Goal: Entertainment & Leisure: Consume media (video, audio)

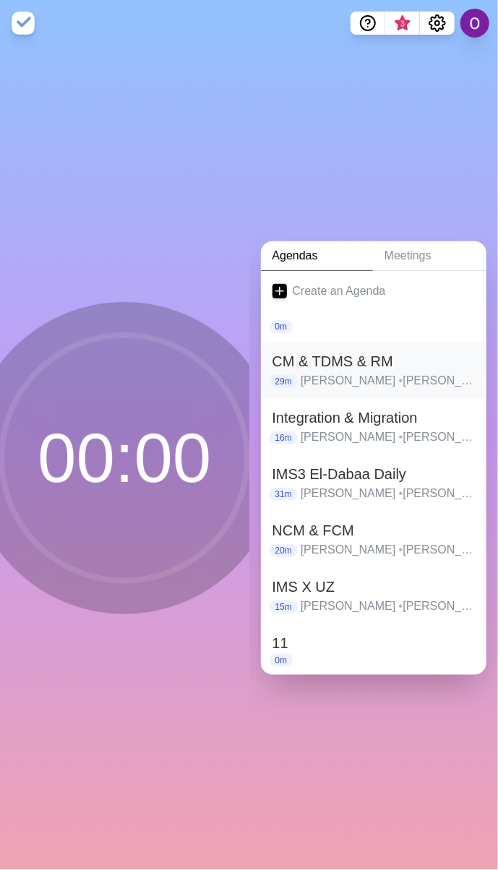
click at [301, 372] on p "[PERSON_NAME] • [PERSON_NAME] • [PERSON_NAME] • [PERSON_NAME] • [PERSON_NAME] •…" at bounding box center [388, 380] width 174 height 17
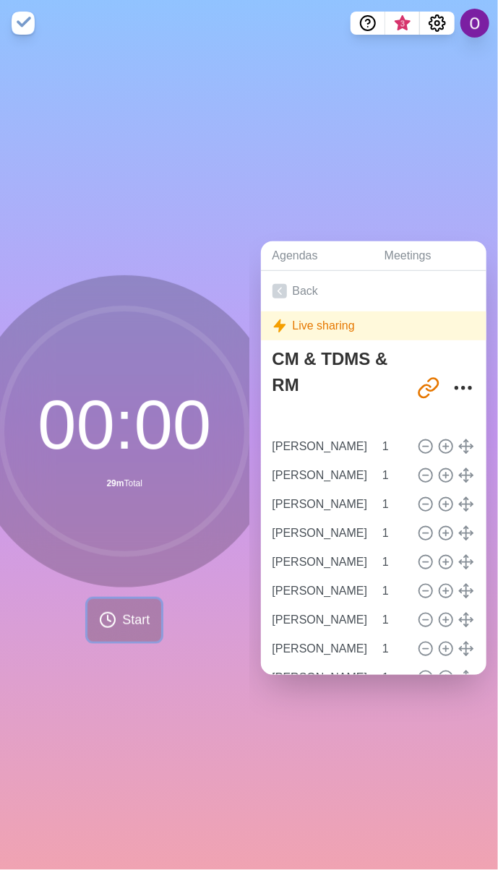
click at [101, 617] on icon at bounding box center [107, 619] width 17 height 17
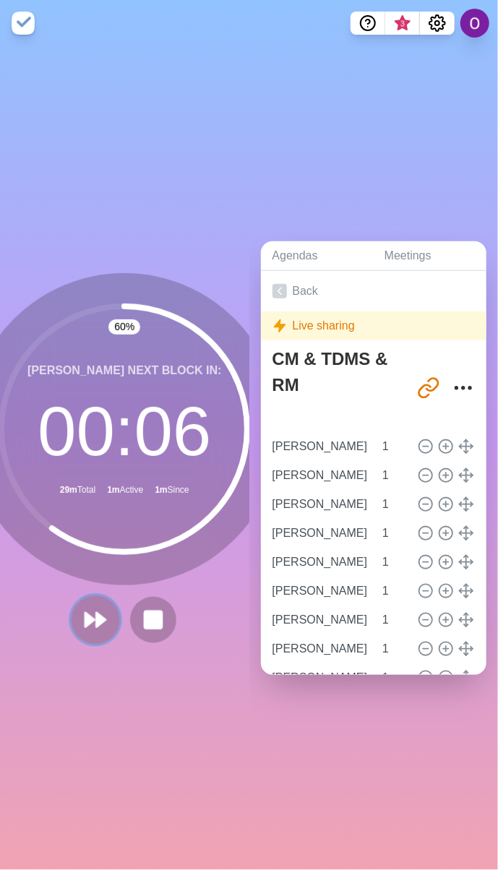
click at [87, 614] on icon at bounding box center [95, 620] width 25 height 25
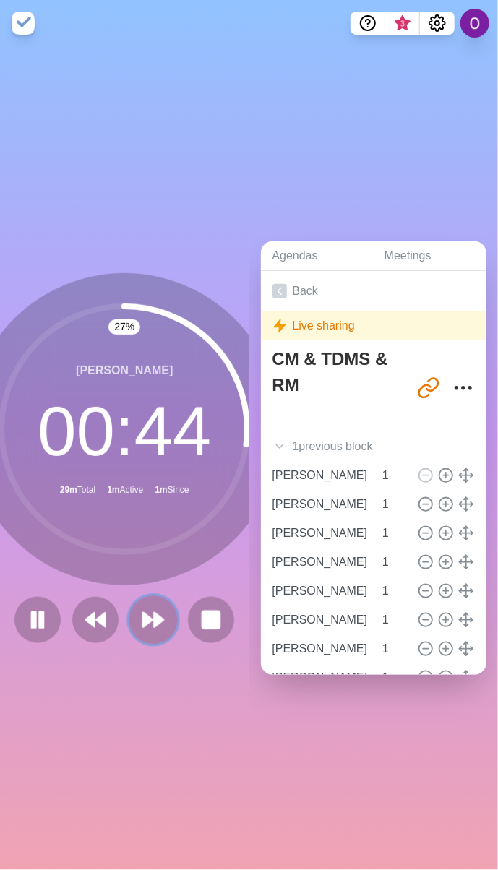
click at [145, 613] on polygon at bounding box center [147, 620] width 9 height 14
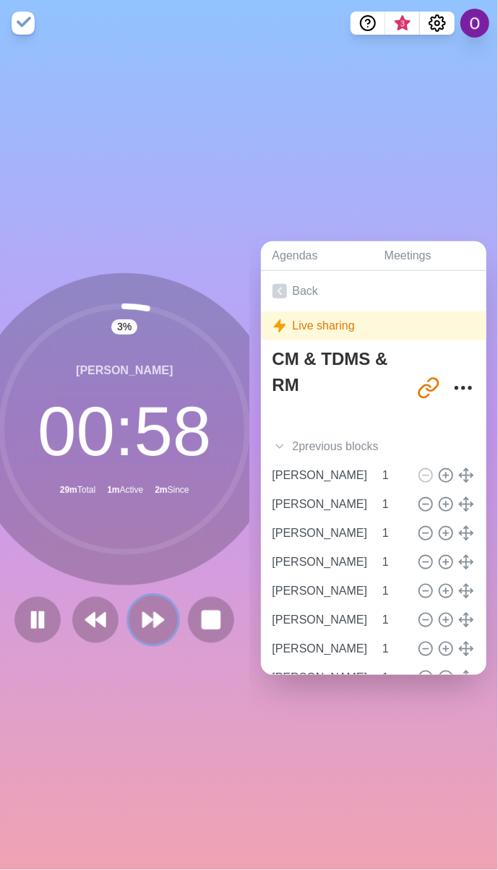
click at [143, 613] on polygon at bounding box center [147, 620] width 9 height 14
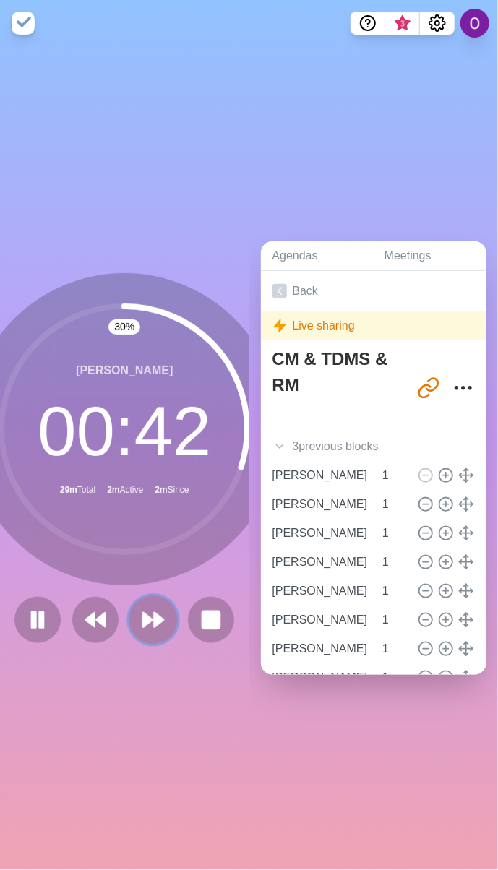
click at [155, 613] on polygon at bounding box center [159, 620] width 9 height 14
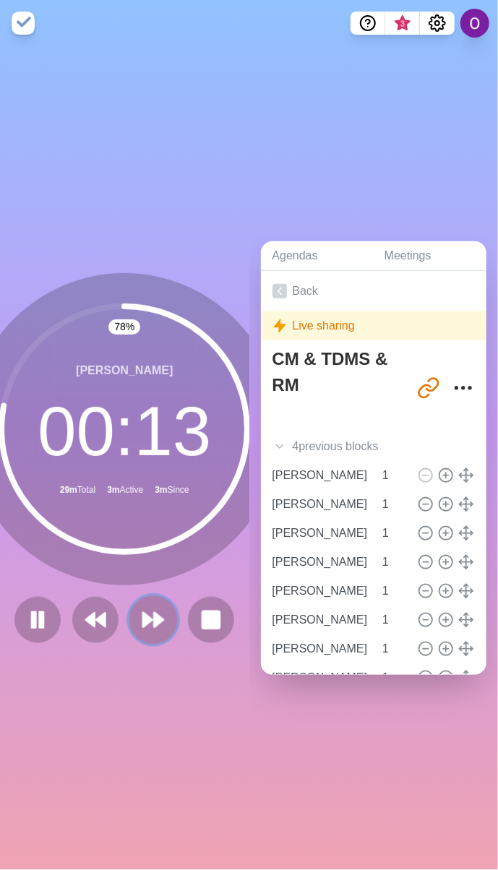
click at [147, 624] on icon at bounding box center [153, 620] width 25 height 25
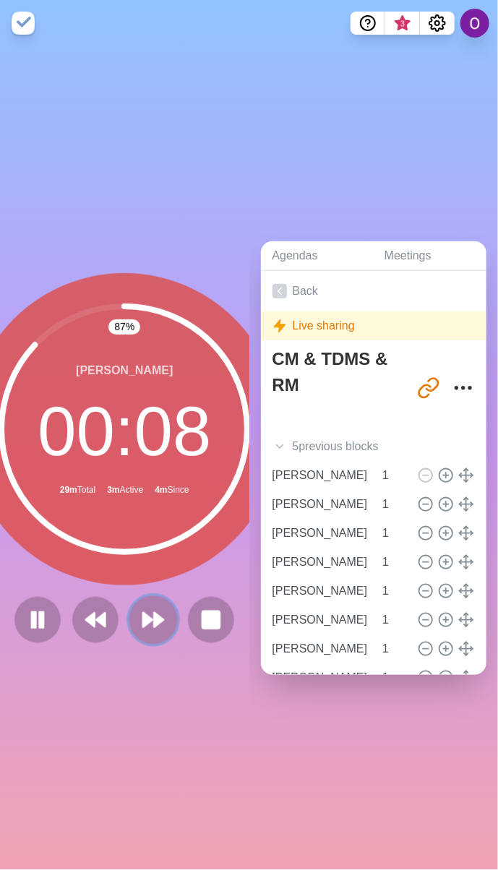
click at [155, 613] on polygon at bounding box center [159, 620] width 9 height 14
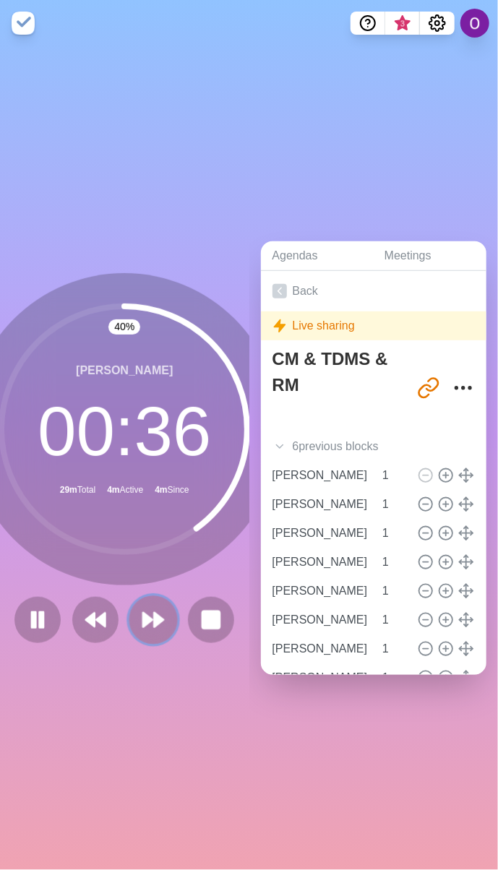
click at [143, 616] on polygon at bounding box center [147, 620] width 9 height 14
click at [145, 613] on polygon at bounding box center [147, 620] width 9 height 14
click at [143, 613] on polygon at bounding box center [147, 620] width 9 height 14
click at [131, 610] on button at bounding box center [153, 619] width 48 height 48
click at [143, 613] on polygon at bounding box center [147, 620] width 9 height 14
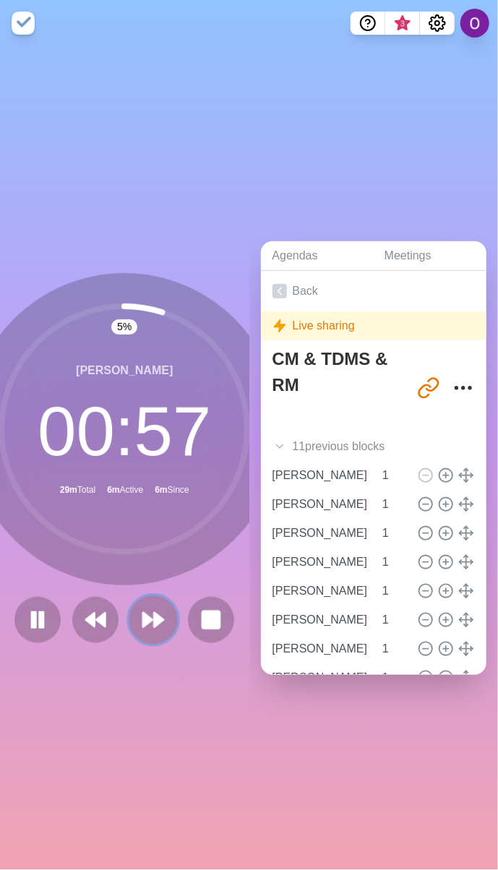
click at [143, 613] on polygon at bounding box center [147, 620] width 9 height 14
click at [155, 613] on polygon at bounding box center [159, 620] width 9 height 14
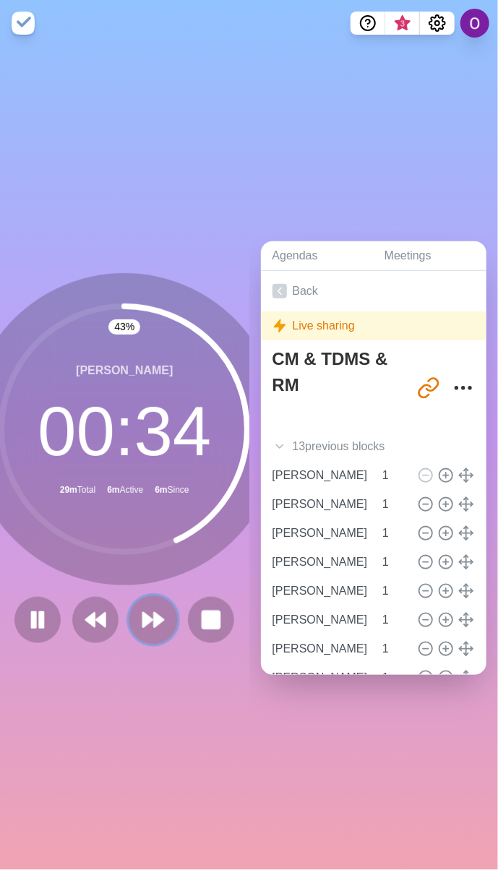
click at [143, 613] on polygon at bounding box center [147, 620] width 9 height 14
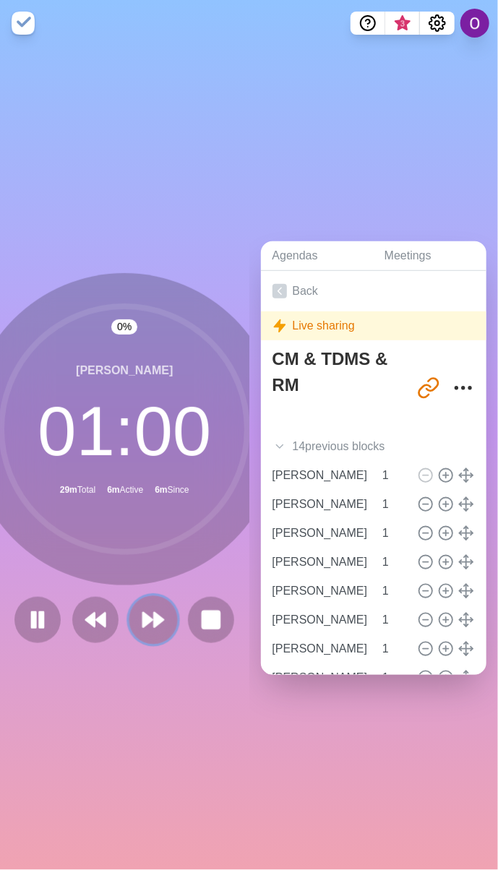
click at [143, 613] on polygon at bounding box center [147, 620] width 9 height 14
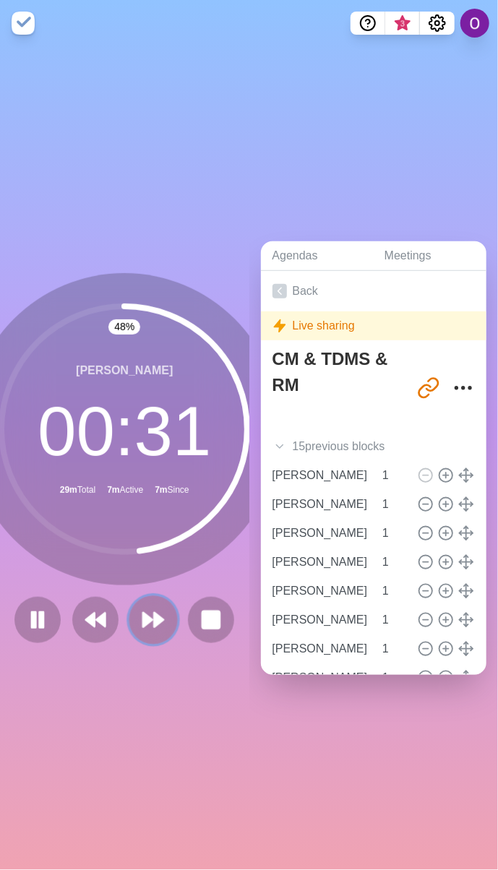
click at [155, 617] on polygon at bounding box center [159, 620] width 9 height 14
click at [155, 613] on polygon at bounding box center [159, 620] width 9 height 14
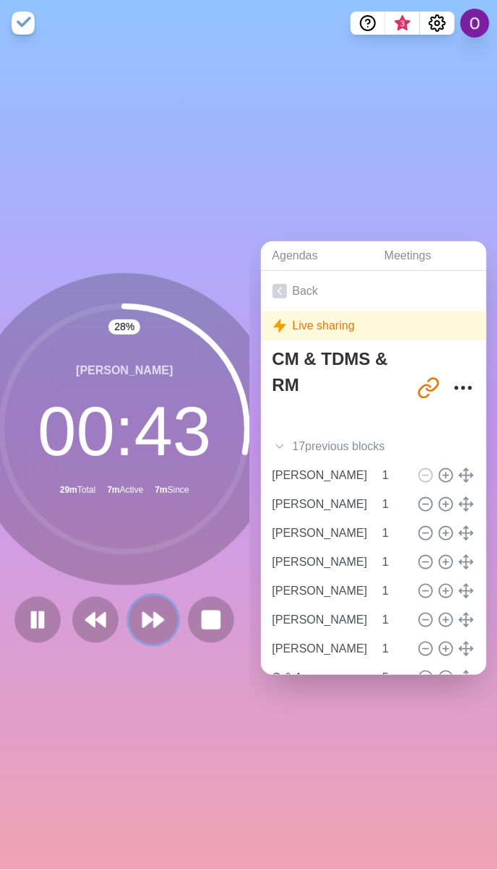
click at [141, 608] on icon at bounding box center [153, 620] width 25 height 25
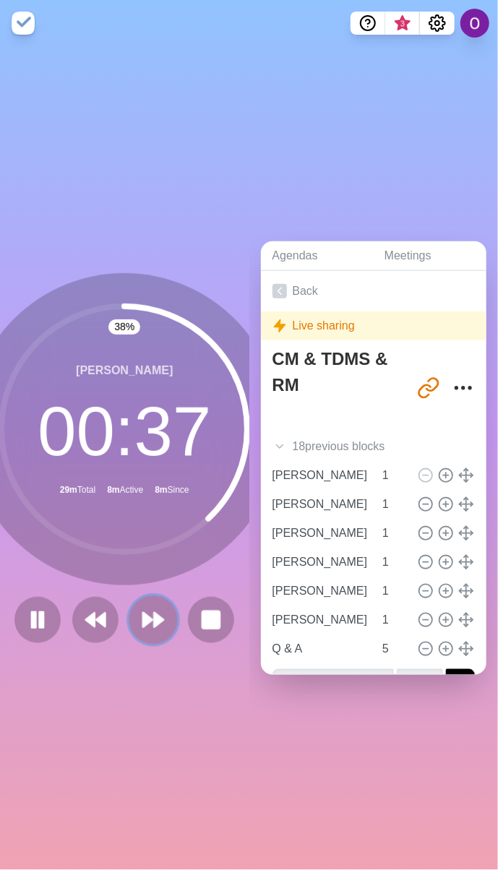
click at [155, 618] on polygon at bounding box center [159, 620] width 9 height 14
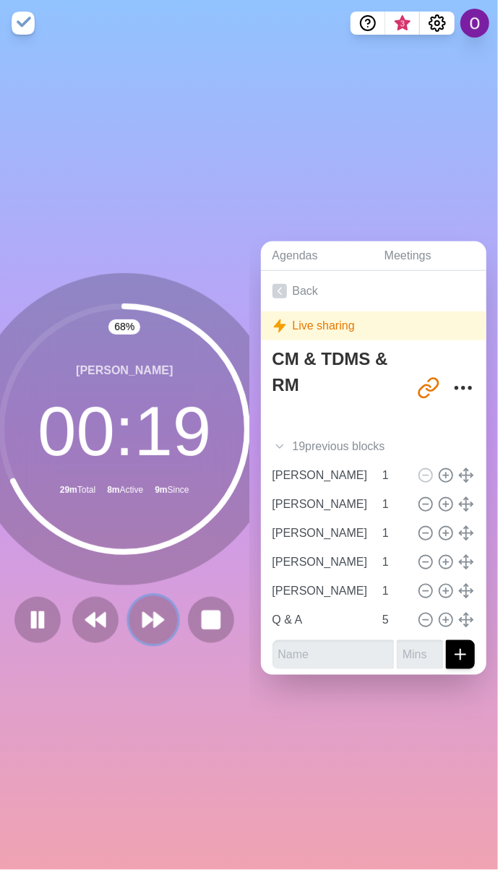
click at [145, 608] on icon at bounding box center [153, 620] width 25 height 25
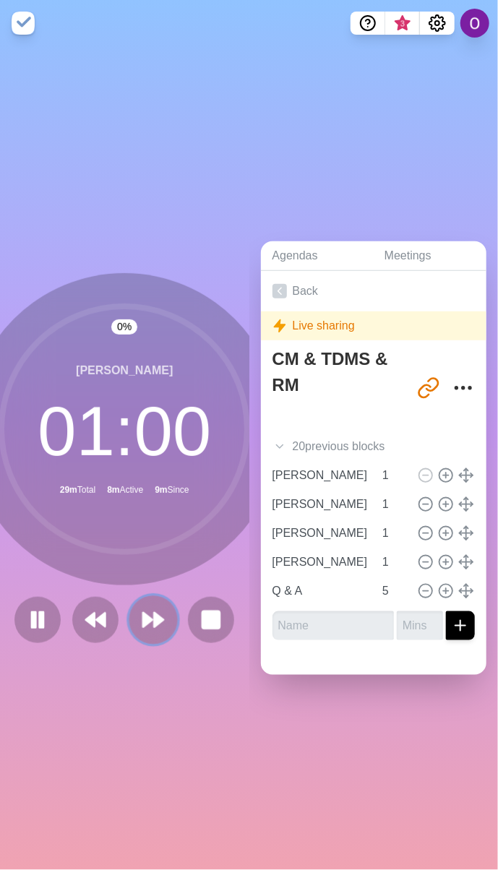
click at [145, 608] on icon at bounding box center [153, 620] width 25 height 25
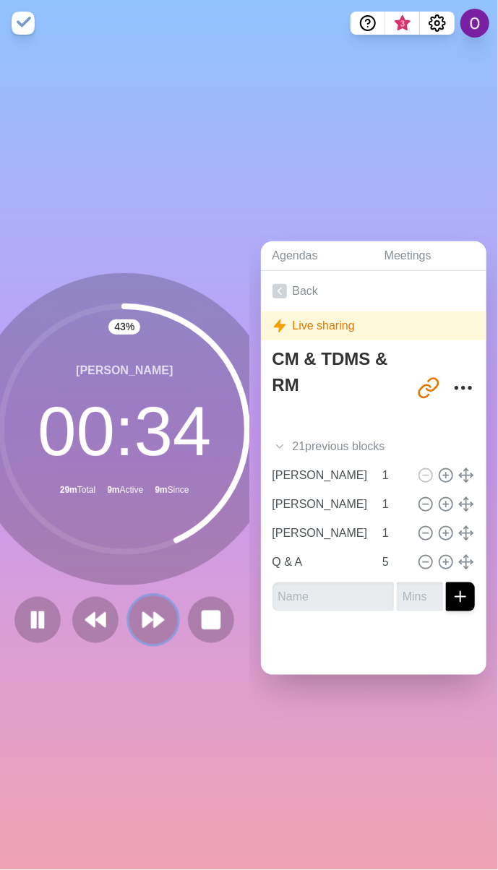
click at [143, 608] on icon at bounding box center [153, 620] width 25 height 25
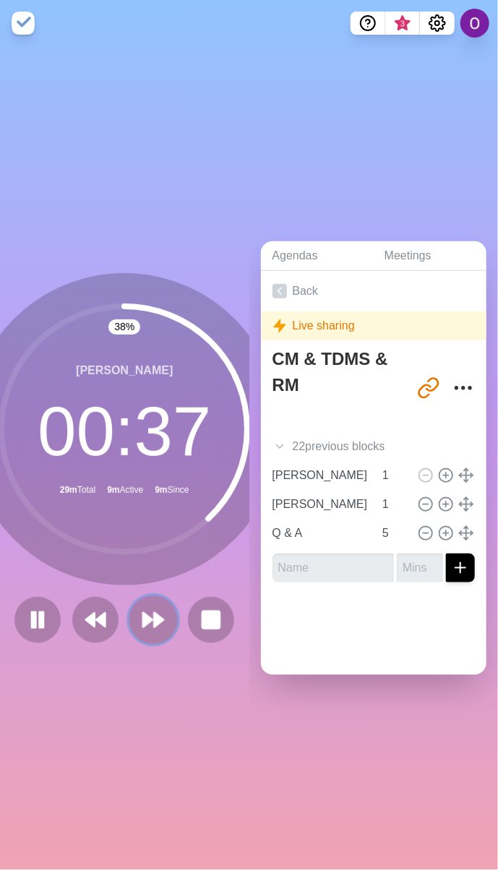
click at [143, 617] on polygon at bounding box center [147, 620] width 9 height 14
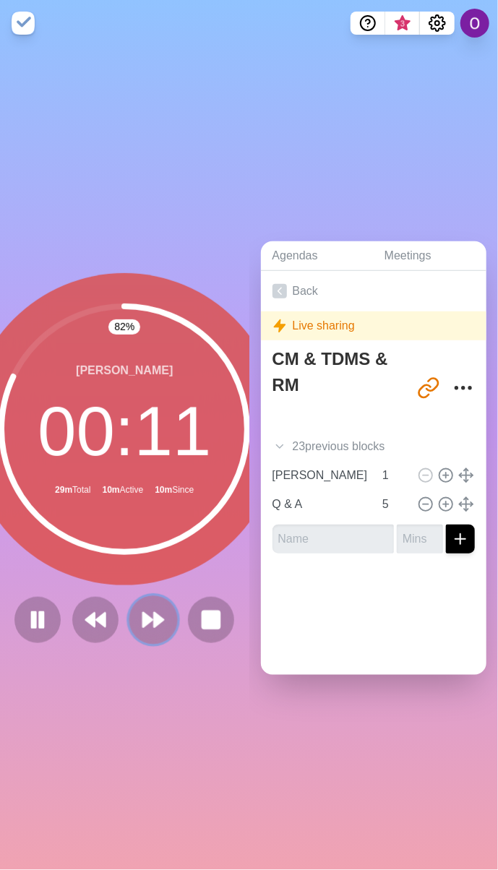
click at [143, 613] on polygon at bounding box center [147, 620] width 9 height 14
